Goal: Information Seeking & Learning: Learn about a topic

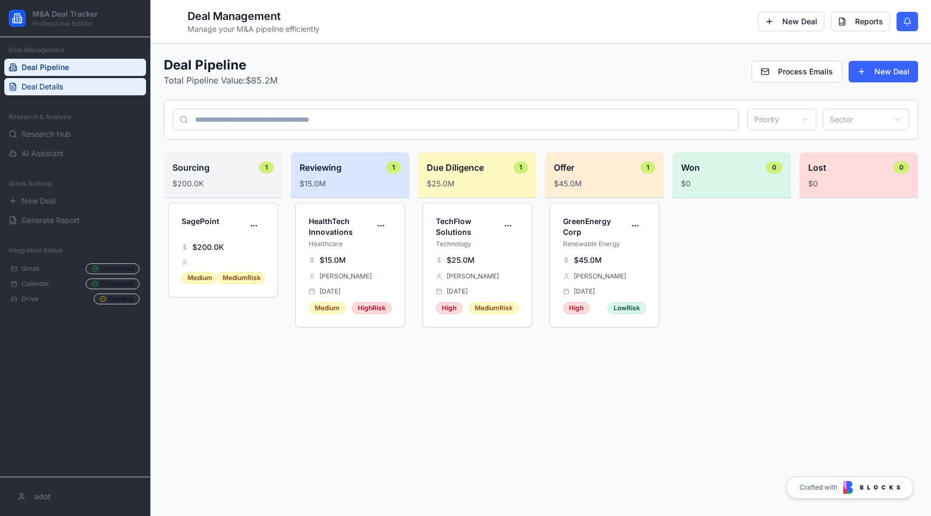
click at [60, 94] on link "Deal Details" at bounding box center [75, 86] width 142 height 17
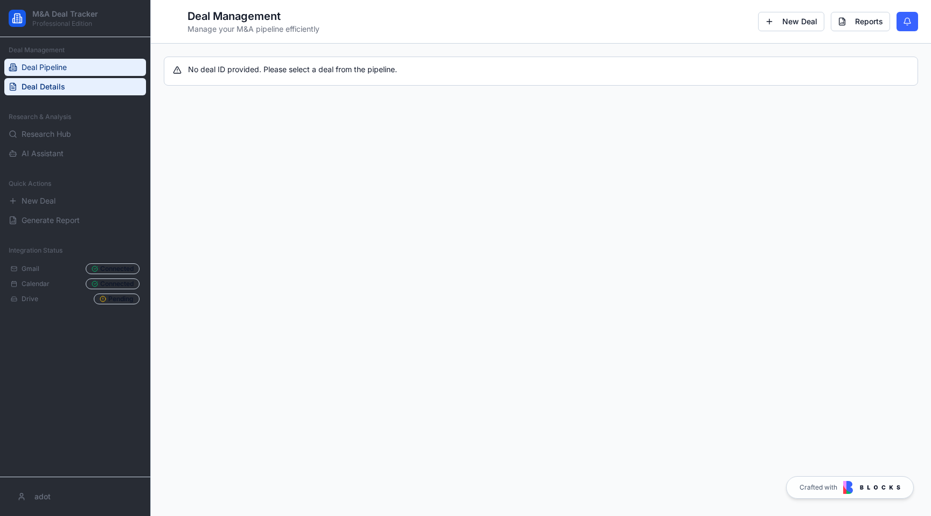
click at [68, 69] on link "Deal Pipeline" at bounding box center [75, 67] width 142 height 17
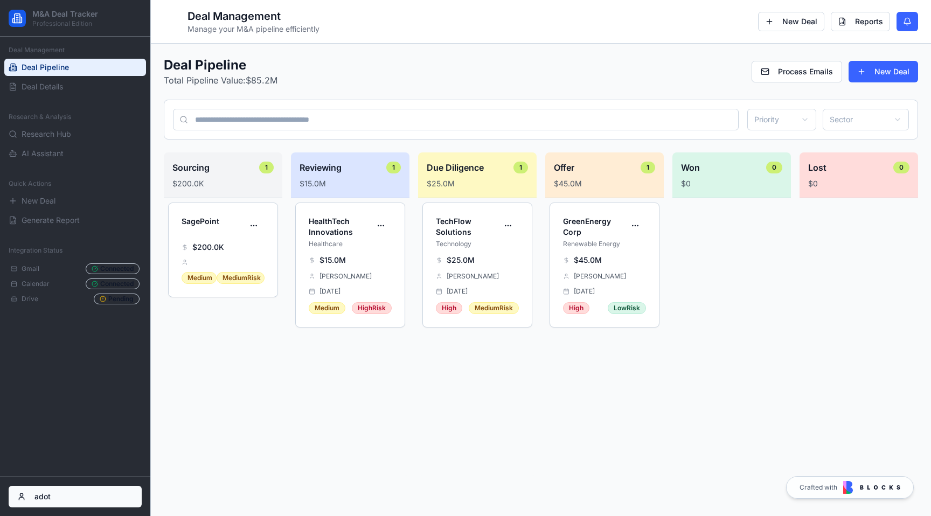
click at [36, 490] on html "M&A Deal Tracker Professional Edition Deal Management Deal Pipeline Deal Detail…" at bounding box center [465, 258] width 931 height 516
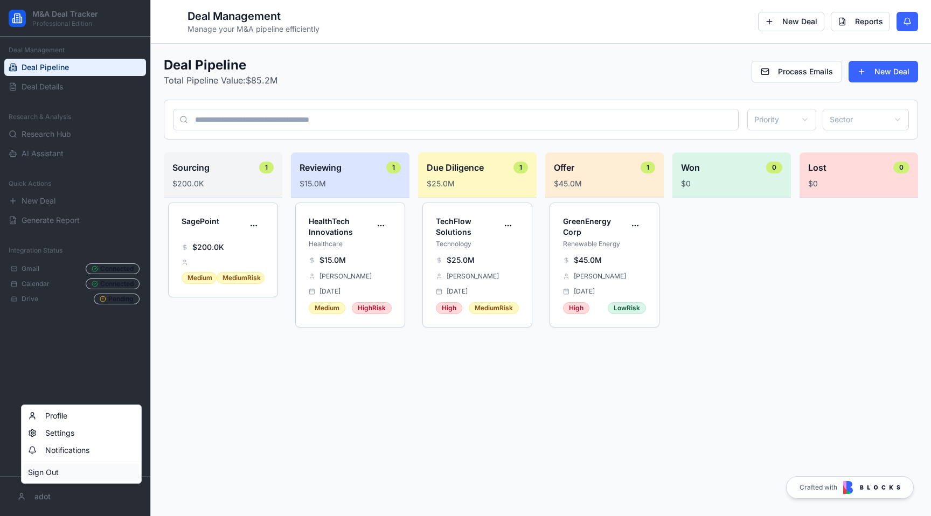
click at [58, 465] on div "Sign Out" at bounding box center [81, 472] width 115 height 17
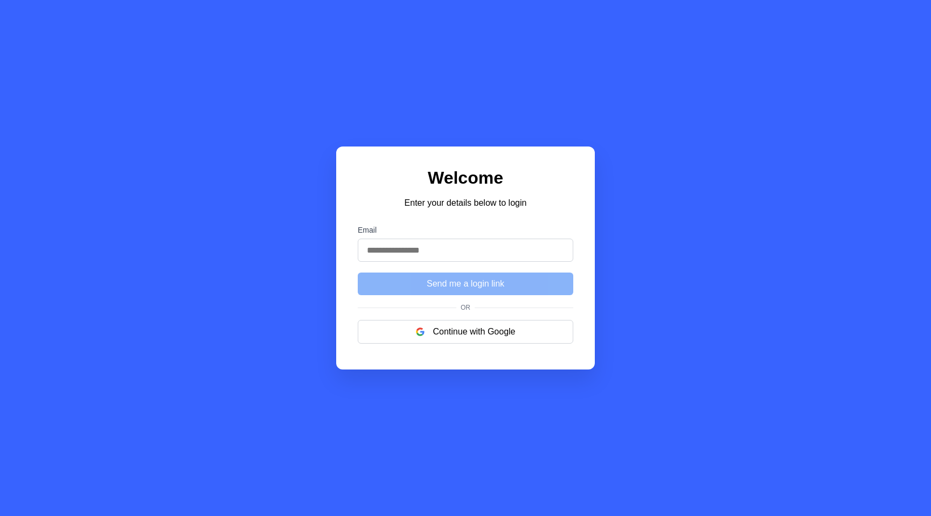
click at [38, 499] on div "Welcome Enter your details below to login Email Send me a login link Or Continu…" at bounding box center [465, 258] width 931 height 516
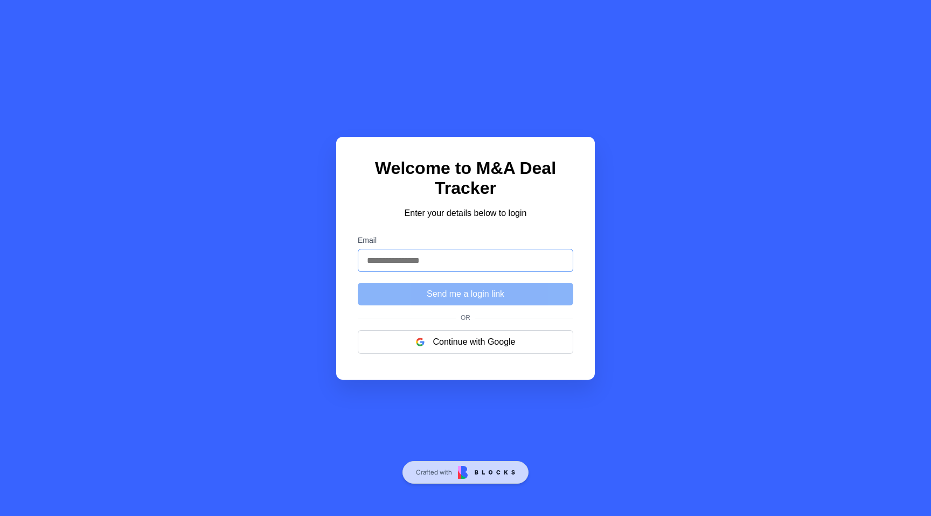
click at [414, 266] on input "Email" at bounding box center [466, 260] width 216 height 23
paste input "**********"
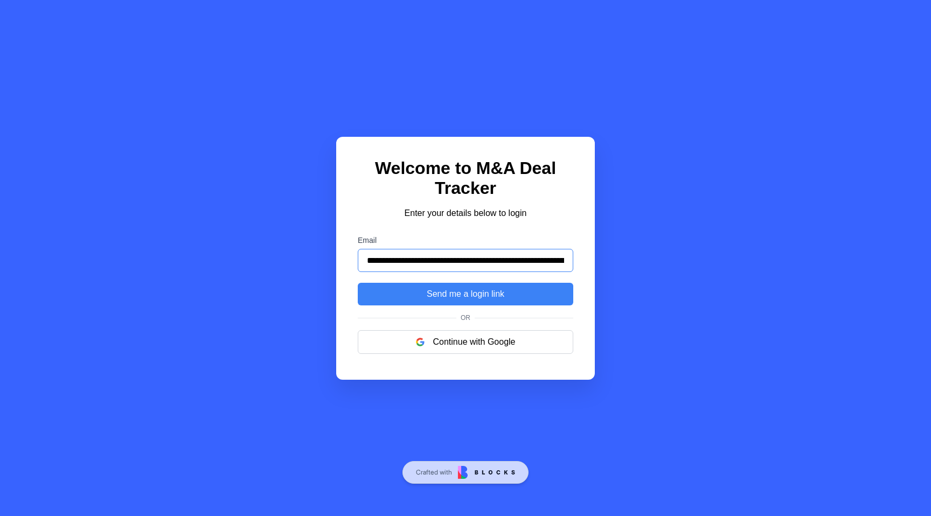
scroll to position [0, 1700]
type input "**********"
click at [483, 299] on button "Send me a login link" at bounding box center [466, 294] width 216 height 23
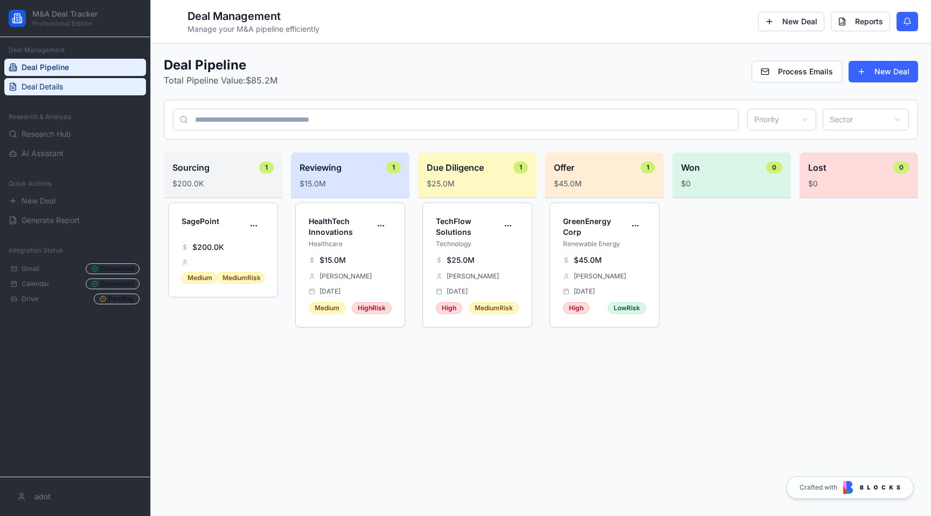
click at [56, 87] on span "Deal Details" at bounding box center [43, 86] width 42 height 11
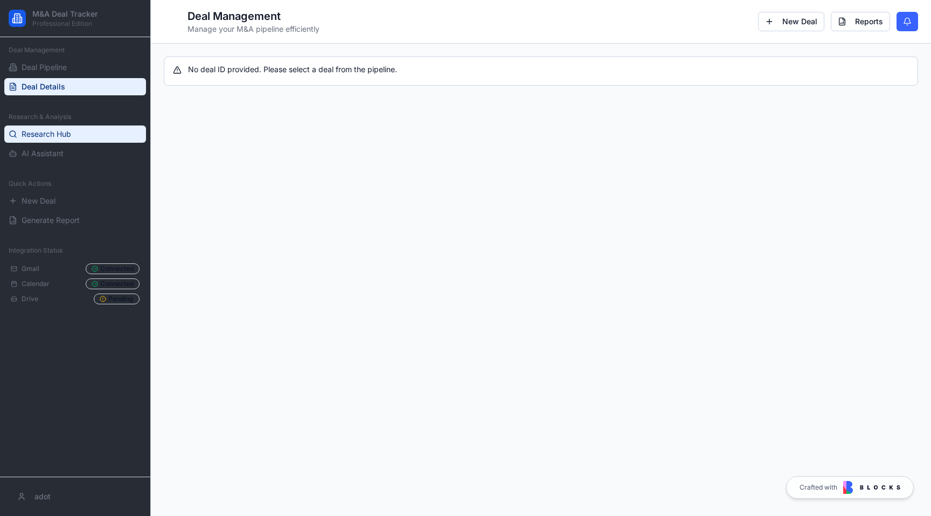
click at [48, 127] on link "Research Hub" at bounding box center [75, 134] width 142 height 17
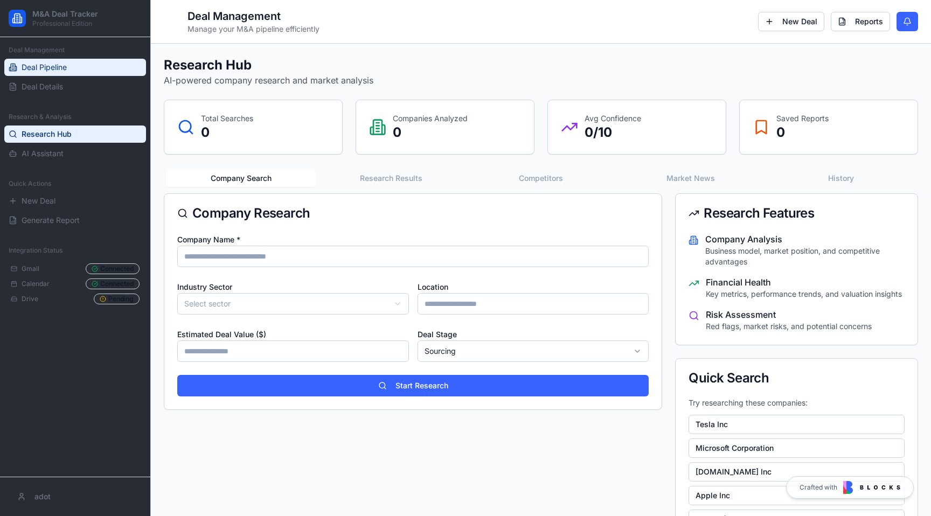
click at [65, 73] on link "Deal Pipeline" at bounding box center [75, 67] width 142 height 17
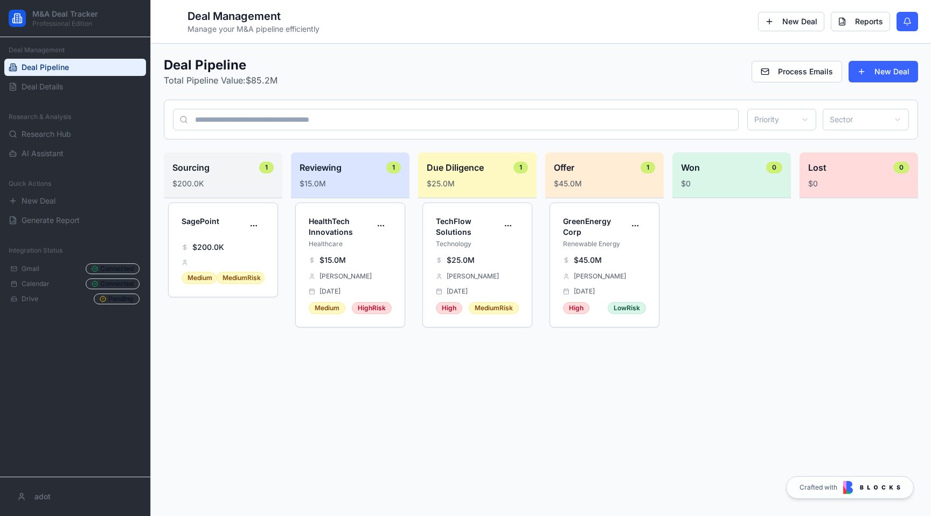
click at [816, 87] on div "Deal Pipeline Total Pipeline Value: $85.2M Process Emails New Deal Priority Sec…" at bounding box center [541, 266] width 755 height 419
click at [817, 75] on button "Process Emails" at bounding box center [797, 72] width 91 height 22
click at [876, 80] on button "New Deal" at bounding box center [884, 72] width 70 height 22
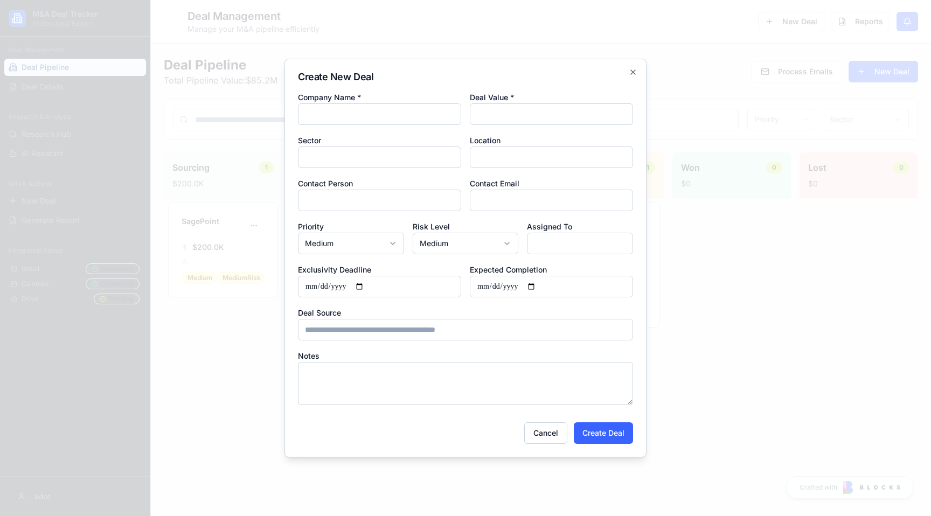
click at [632, 80] on h2 "Create New Deal" at bounding box center [465, 77] width 335 height 10
click at [632, 75] on icon "button" at bounding box center [633, 72] width 9 height 9
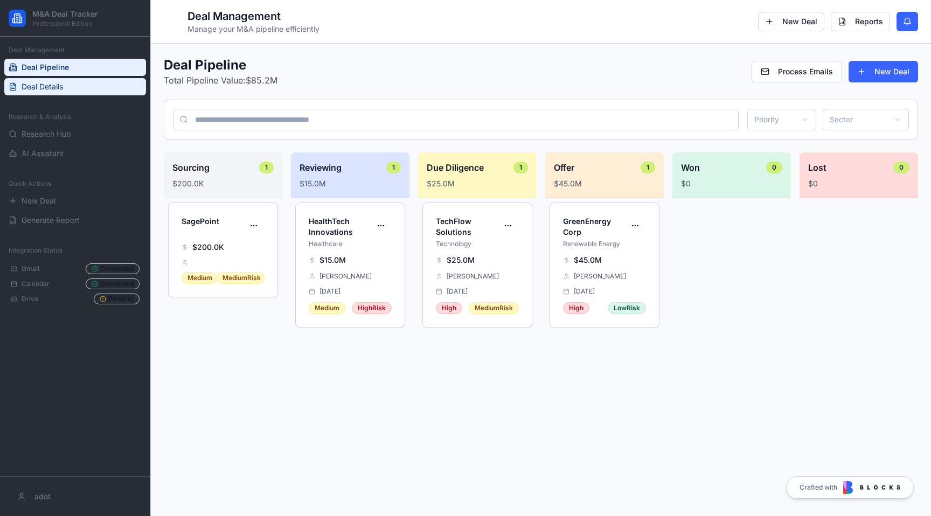
click at [47, 86] on span "Deal Details" at bounding box center [43, 86] width 42 height 11
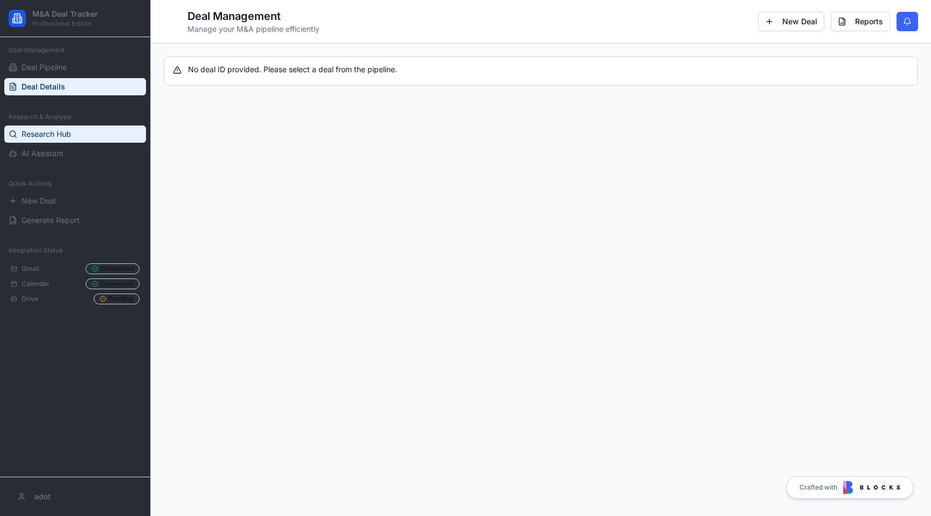
click at [62, 134] on span "Research Hub" at bounding box center [47, 134] width 50 height 11
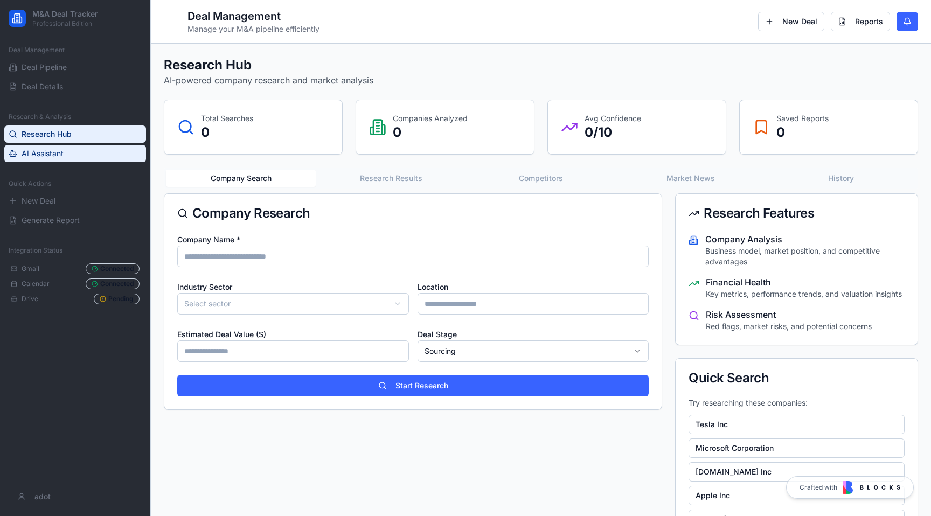
click at [62, 149] on span "AI Assistant" at bounding box center [43, 153] width 42 height 11
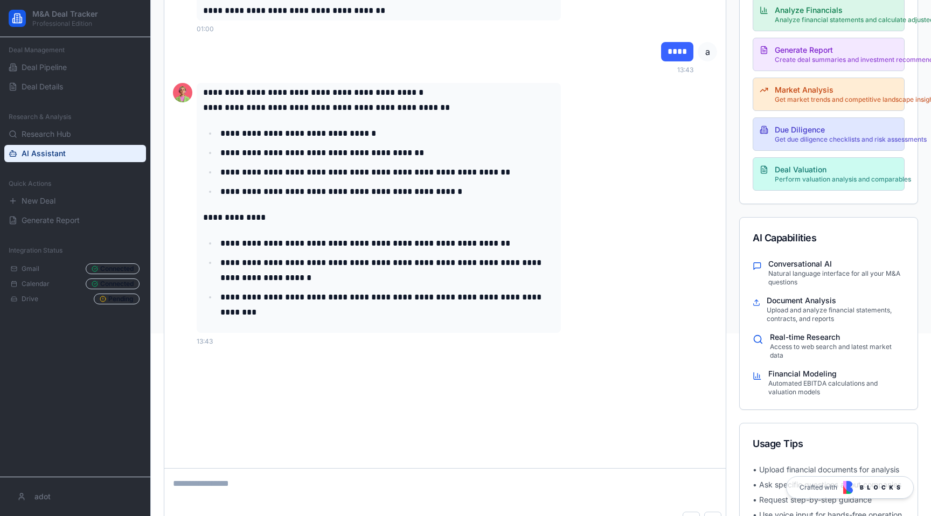
scroll to position [201, 0]
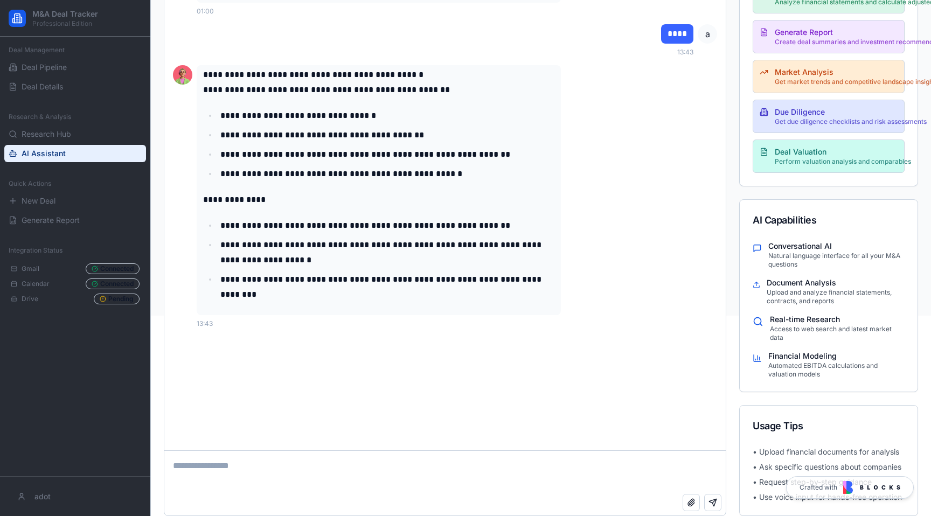
click at [259, 486] on textarea at bounding box center [445, 472] width 562 height 43
click at [771, 467] on p "• Ask specific questions about companies" at bounding box center [829, 467] width 152 height 11
click at [771, 481] on p "• Request step-by-step guidance" at bounding box center [829, 482] width 152 height 11
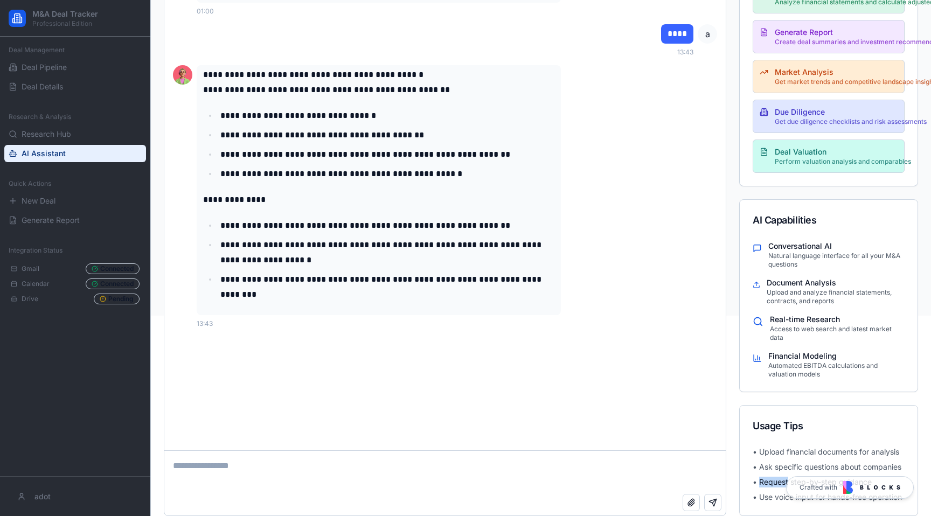
click at [771, 481] on p "• Request step-by-step guidance" at bounding box center [829, 482] width 152 height 11
click at [422, 457] on textarea at bounding box center [445, 472] width 562 height 43
click at [398, 470] on textarea at bounding box center [445, 472] width 562 height 43
type textarea "****"
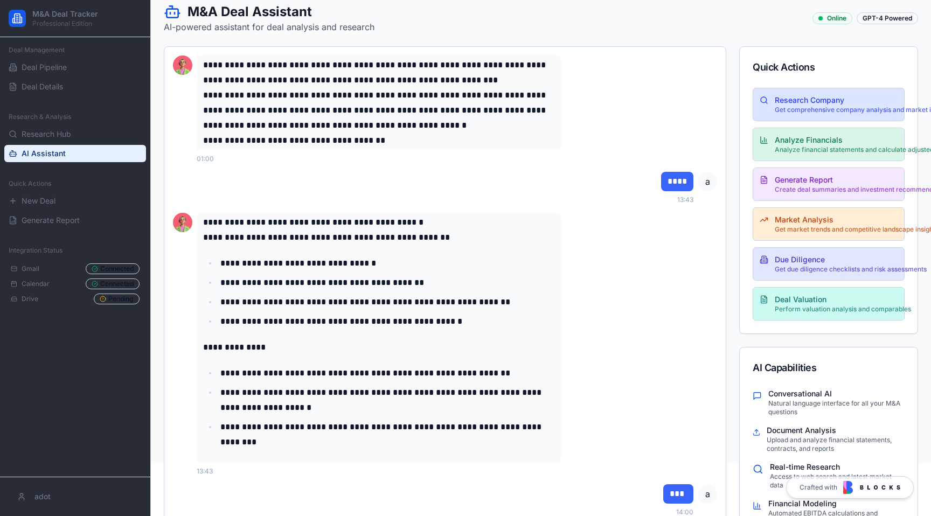
scroll to position [57, 0]
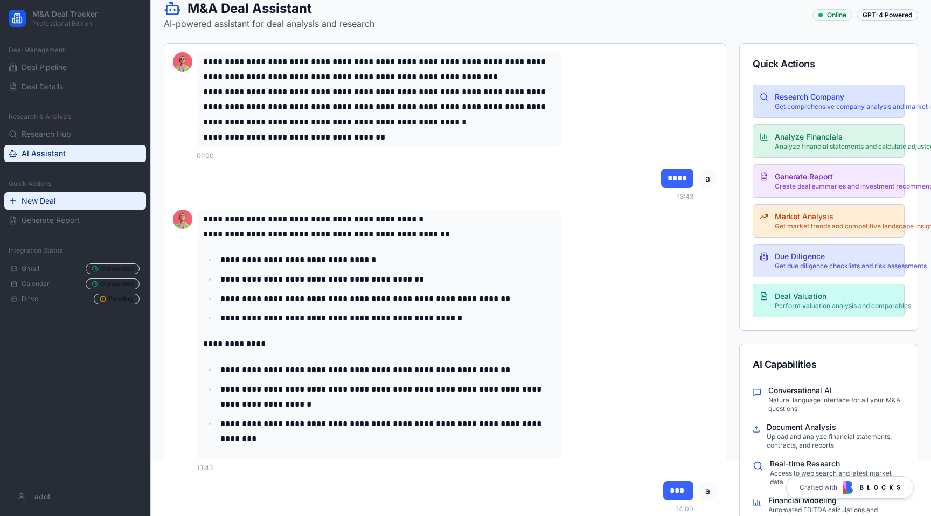
click at [64, 193] on button "New Deal" at bounding box center [75, 200] width 142 height 17
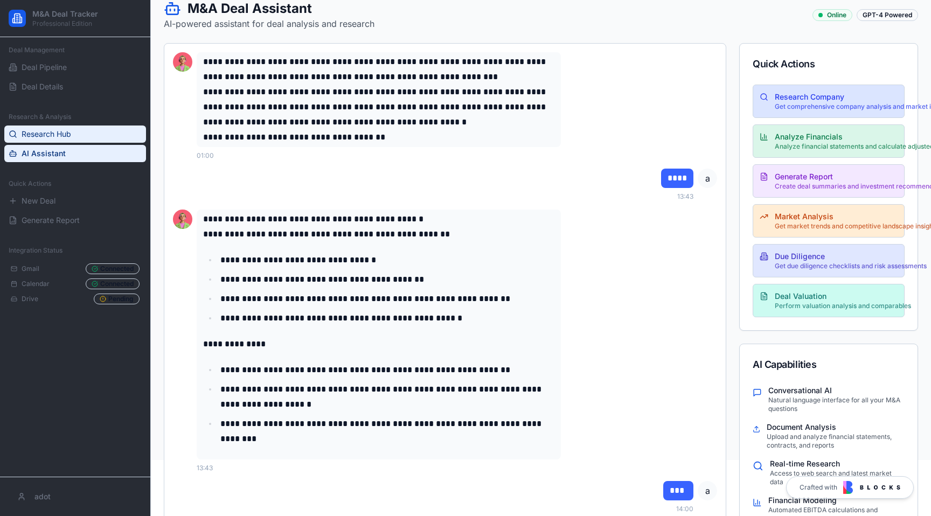
click at [87, 141] on link "Research Hub" at bounding box center [75, 134] width 142 height 17
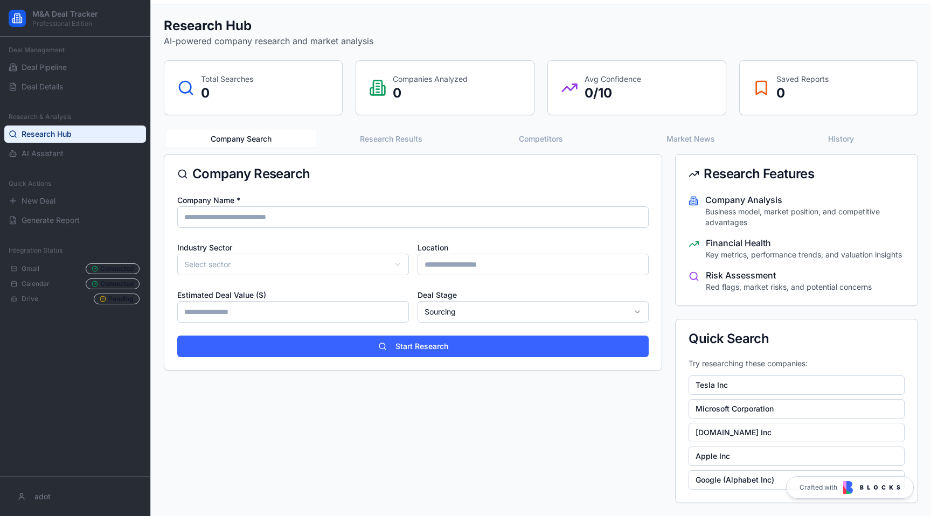
scroll to position [39, 0]
click at [57, 65] on span "Deal Pipeline" at bounding box center [44, 67] width 45 height 11
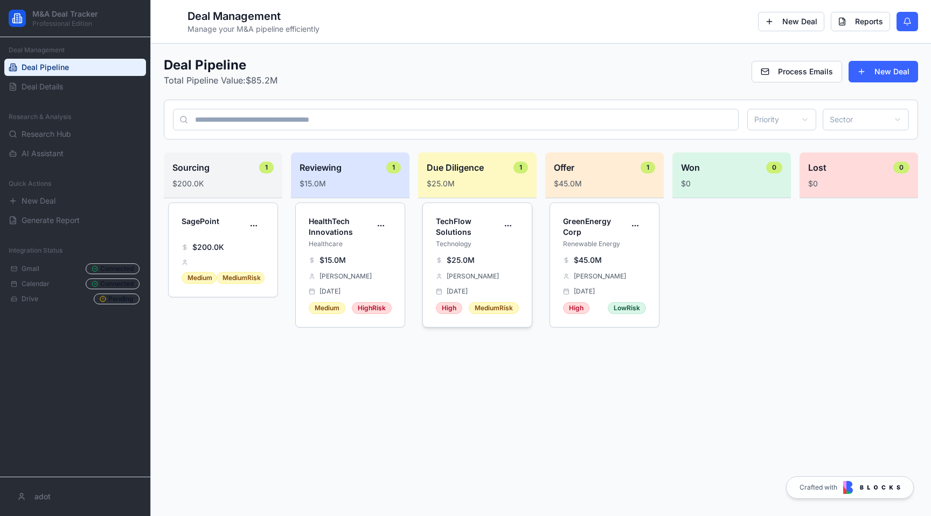
click at [450, 251] on div "TechFlow Solutions Technology" at bounding box center [477, 229] width 109 height 52
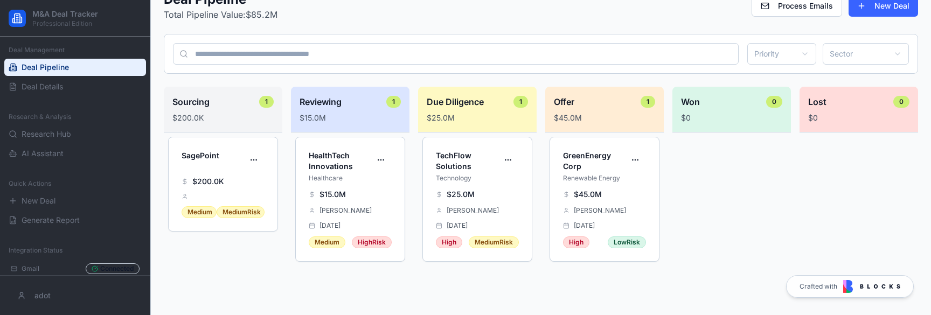
scroll to position [174, 0]
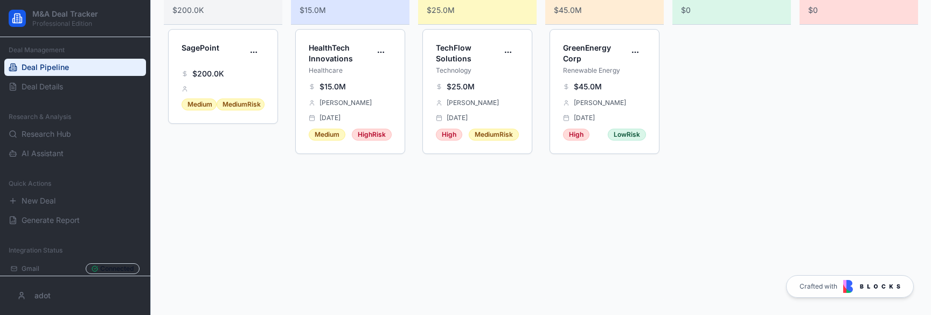
click at [80, 123] on div "Research & Analysis" at bounding box center [75, 116] width 142 height 17
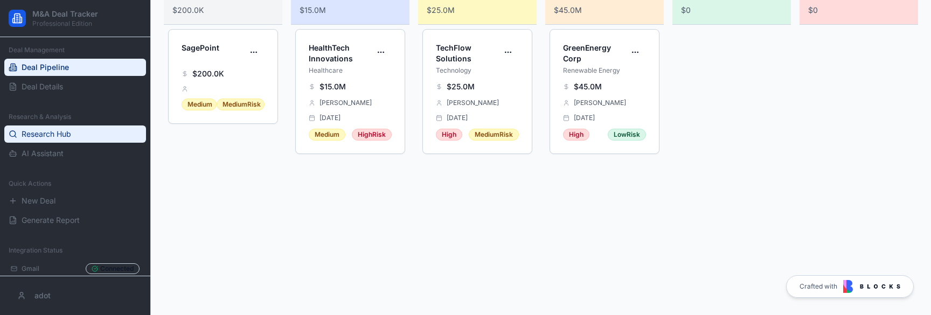
click at [80, 131] on link "Research Hub" at bounding box center [75, 134] width 142 height 17
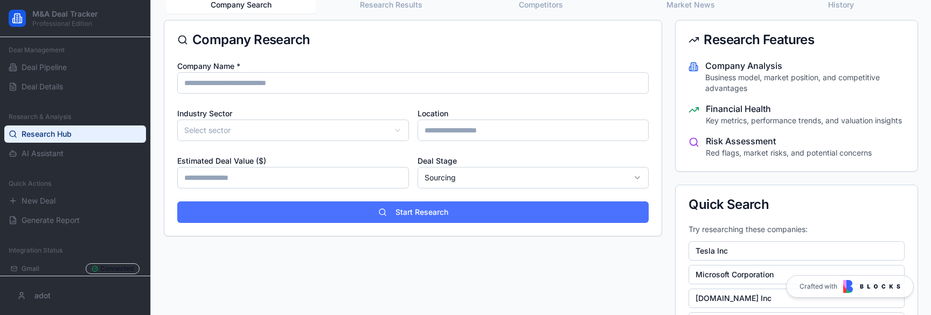
click at [296, 202] on button "Start Research" at bounding box center [413, 213] width 472 height 22
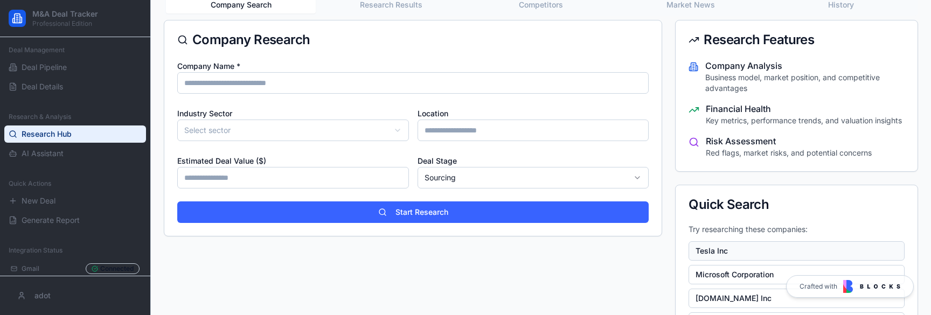
click at [722, 251] on button "Tesla Inc" at bounding box center [797, 250] width 216 height 19
type input "*********"
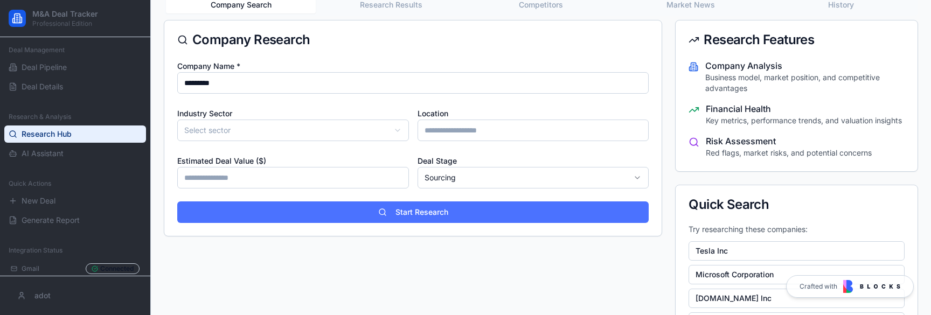
click at [322, 217] on button "Start Research" at bounding box center [413, 213] width 472 height 22
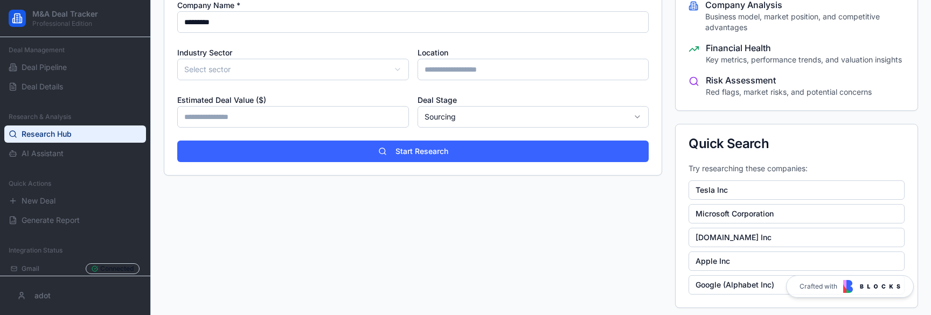
scroll to position [240, 0]
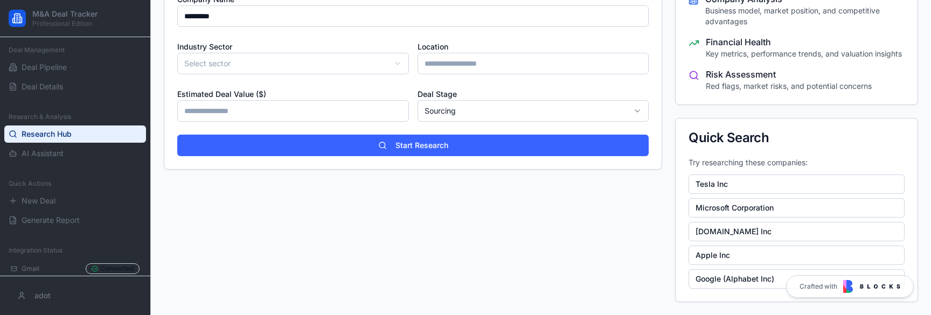
click at [63, 166] on div "Research & Analysis Research Hub AI Assistant" at bounding box center [75, 135] width 150 height 63
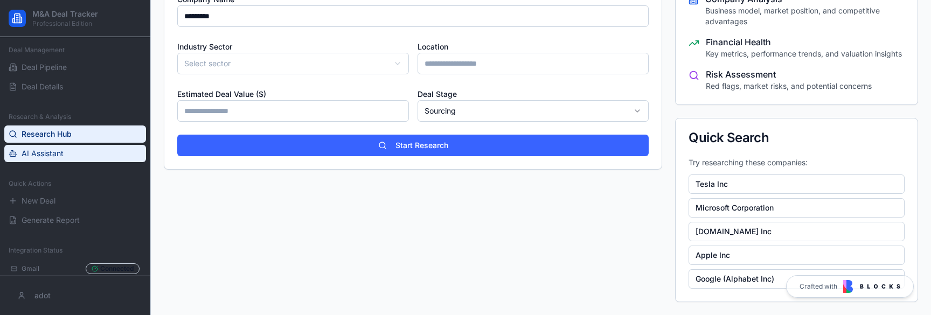
click at [61, 157] on span "AI Assistant" at bounding box center [43, 153] width 42 height 11
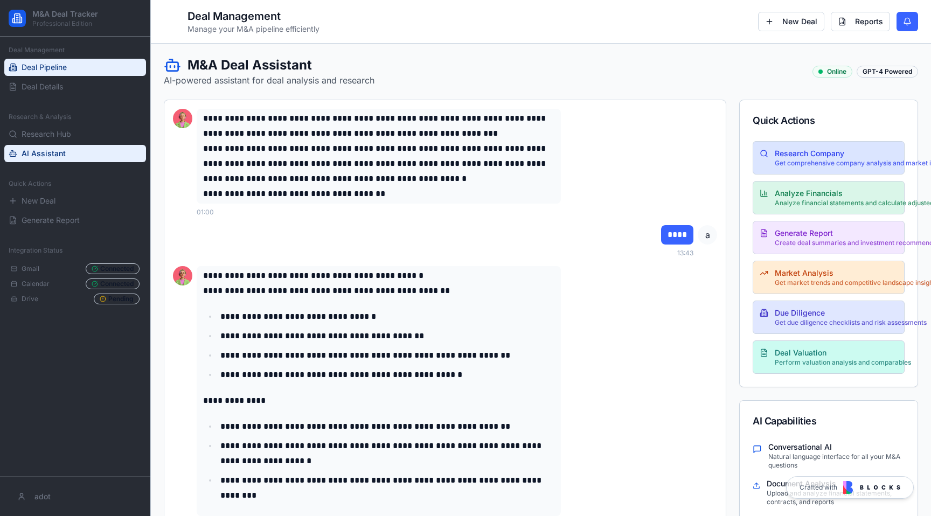
click at [12, 71] on icon at bounding box center [13, 67] width 9 height 9
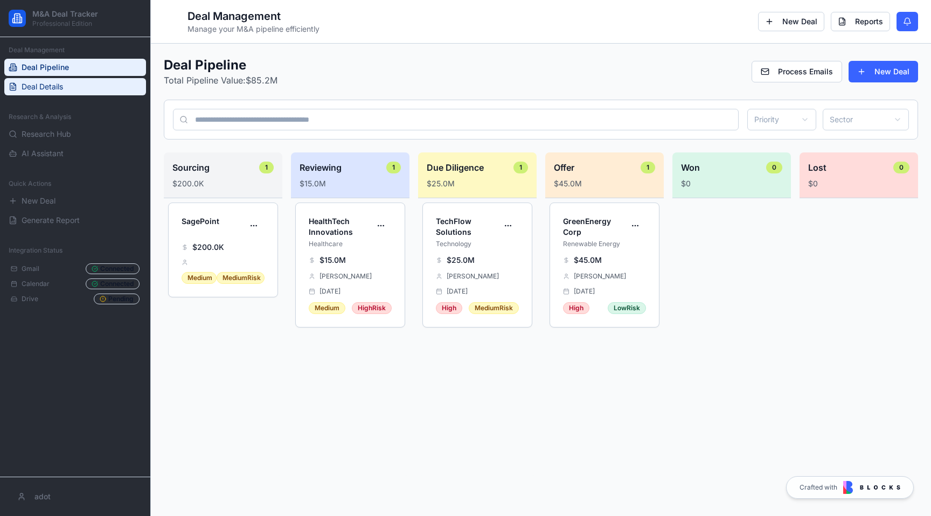
click at [41, 89] on span "Deal Details" at bounding box center [43, 86] width 42 height 11
